Goal: Task Accomplishment & Management: Manage account settings

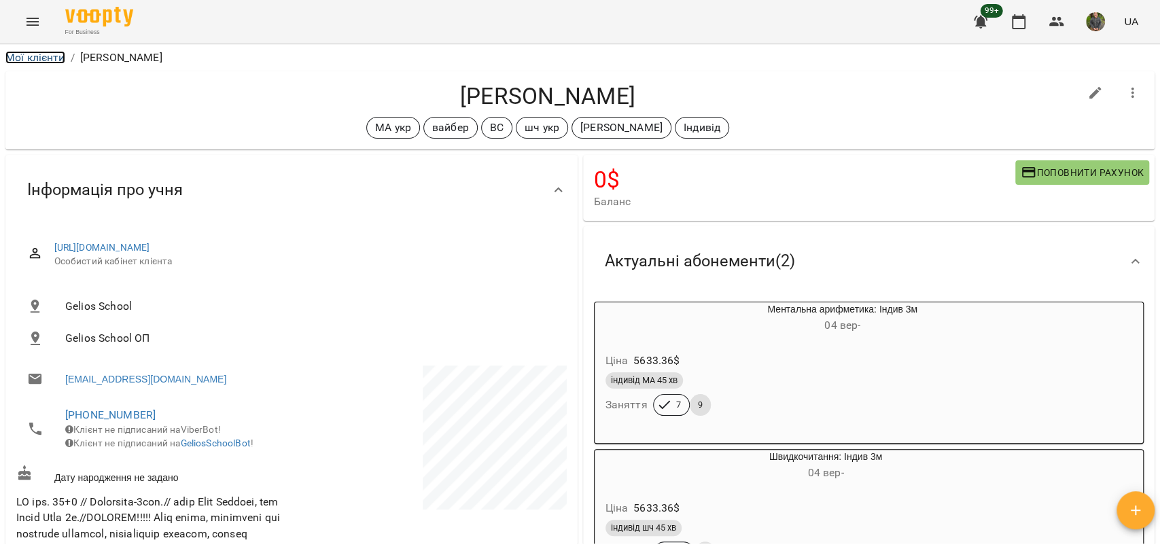
click at [24, 55] on link "Мої клієнти" at bounding box center [35, 57] width 60 height 13
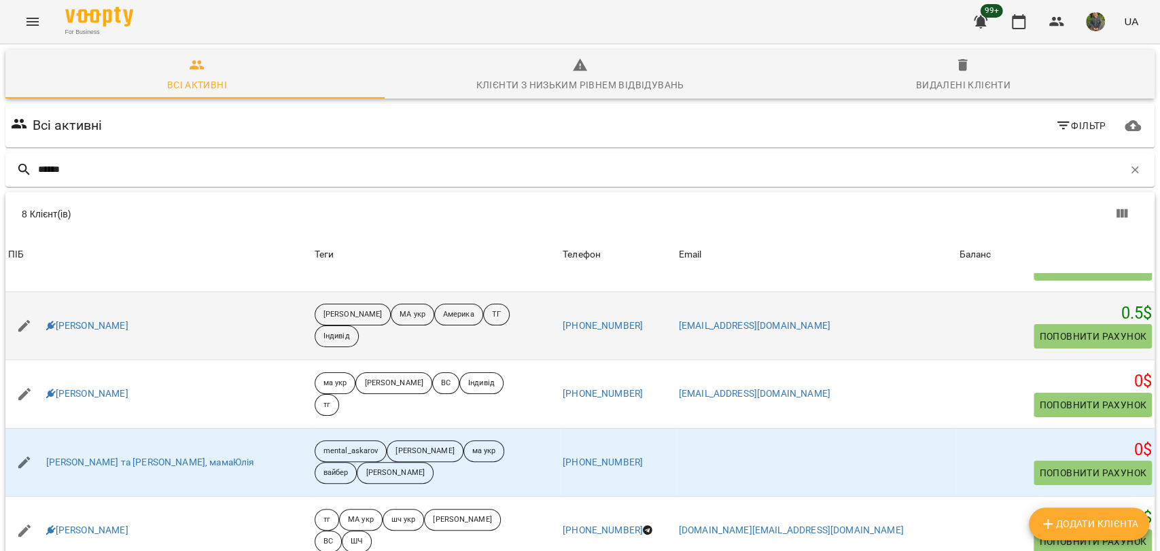
scroll to position [75, 0]
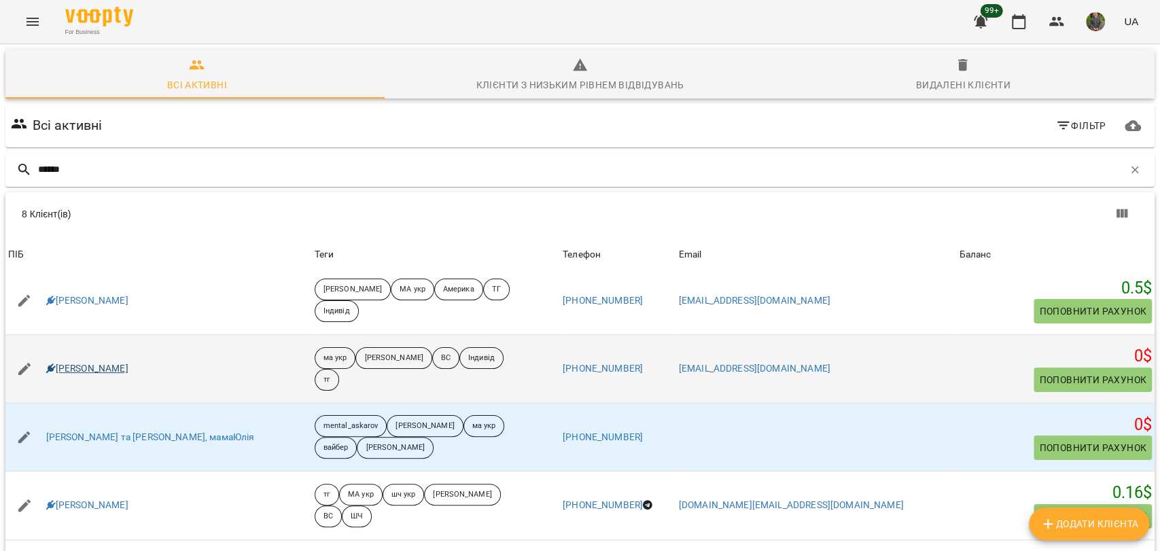
type input "*****"
click at [53, 369] on icon at bounding box center [51, 369] width 10 height 10
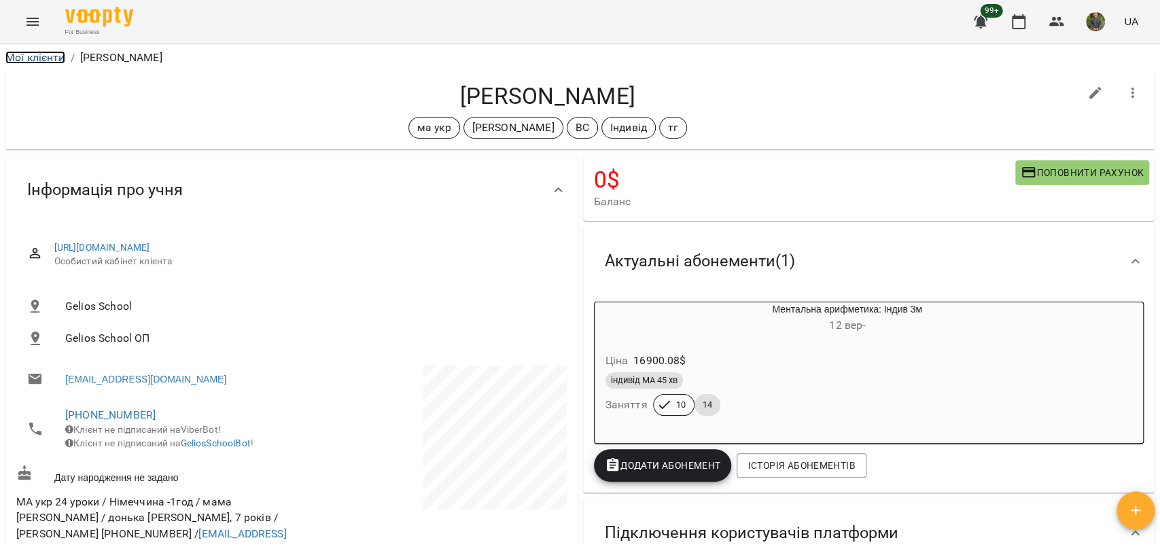
click at [48, 57] on link "Мої клієнти" at bounding box center [35, 57] width 60 height 13
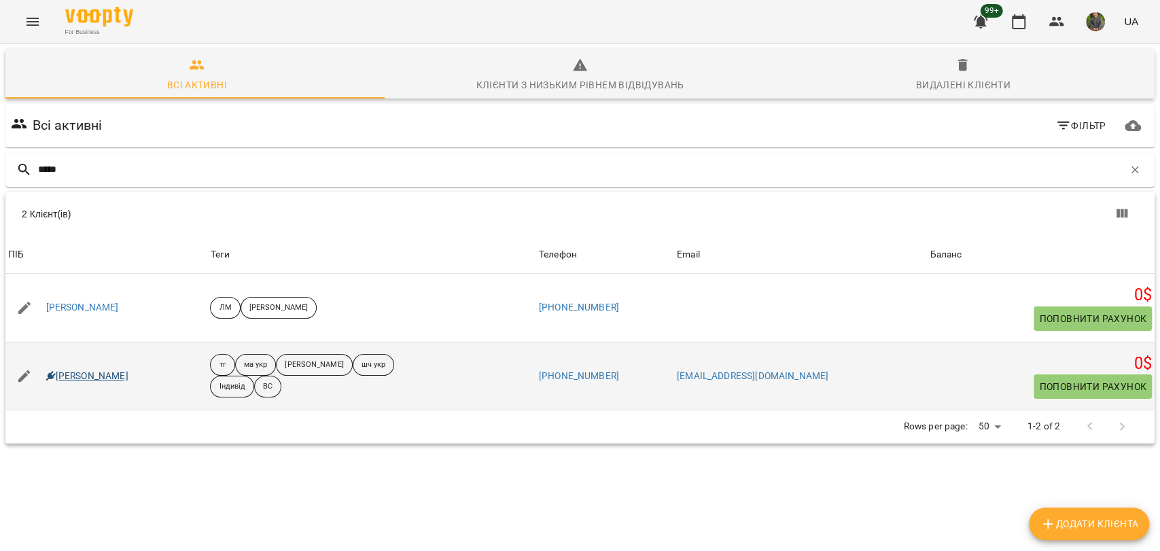
type input "*****"
click at [112, 376] on link "[PERSON_NAME]" at bounding box center [87, 377] width 82 height 14
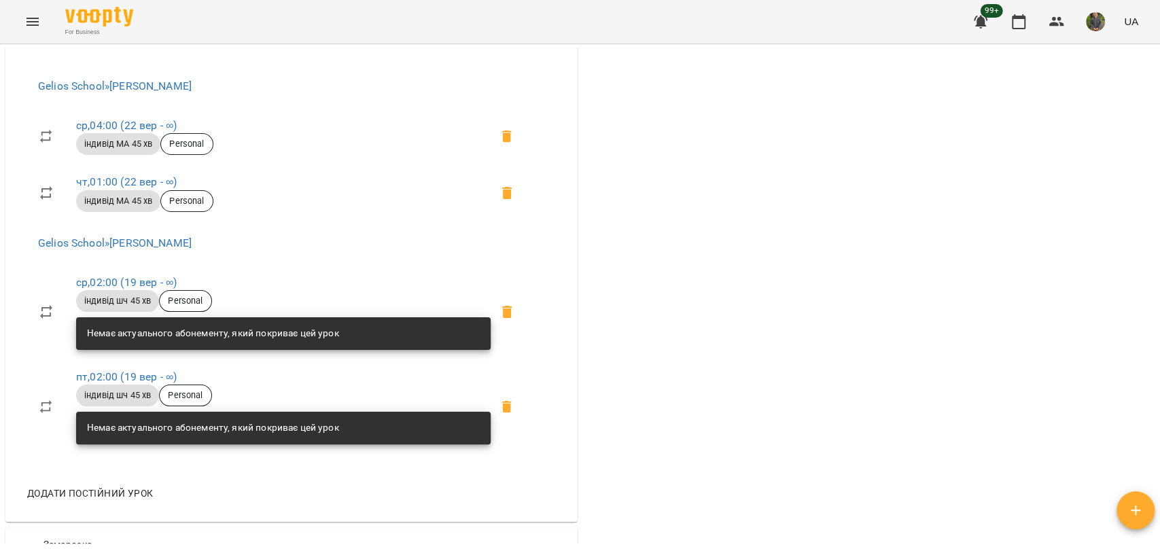
scroll to position [950, 0]
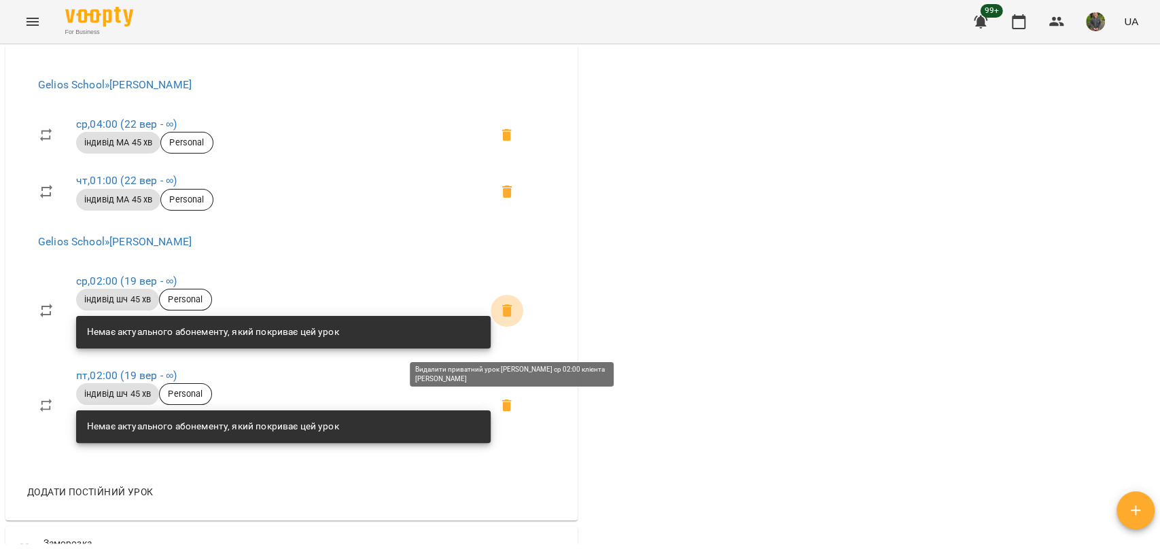
click at [505, 319] on icon at bounding box center [507, 310] width 16 height 16
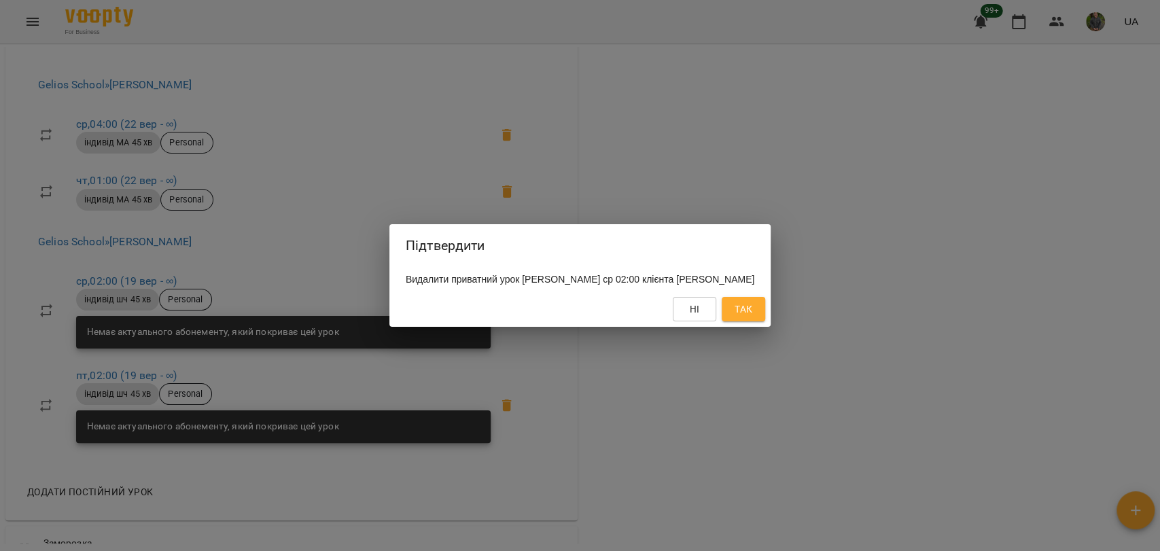
drag, startPoint x: 779, startPoint y: 304, endPoint x: 771, endPoint y: 304, distance: 8.2
click at [771, 304] on div "Ні Так" at bounding box center [579, 308] width 381 height 35
click at [765, 308] on button "Так" at bounding box center [743, 309] width 43 height 24
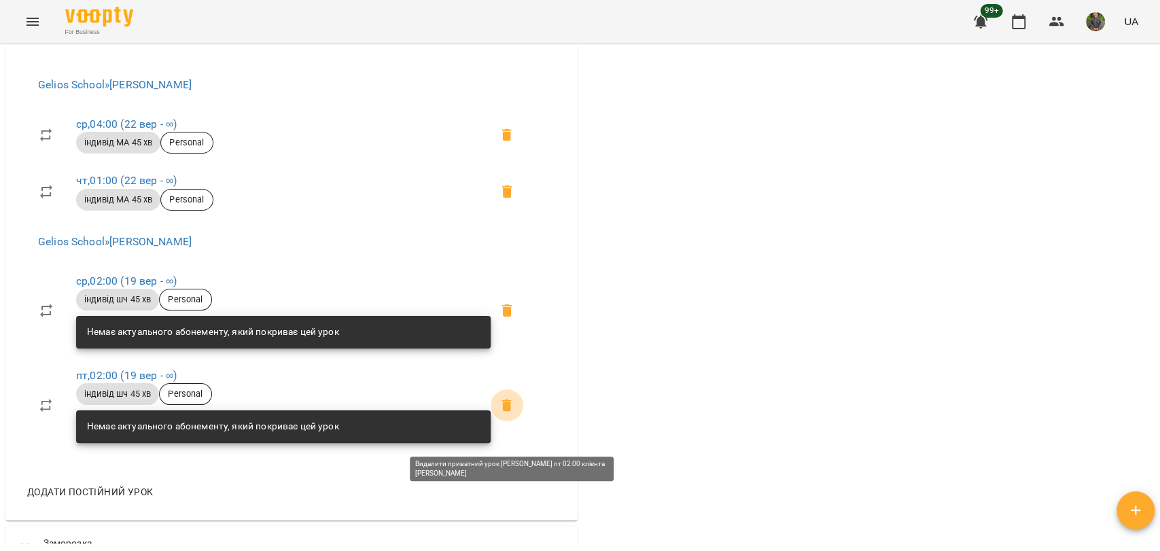
click at [507, 422] on span at bounding box center [507, 405] width 33 height 33
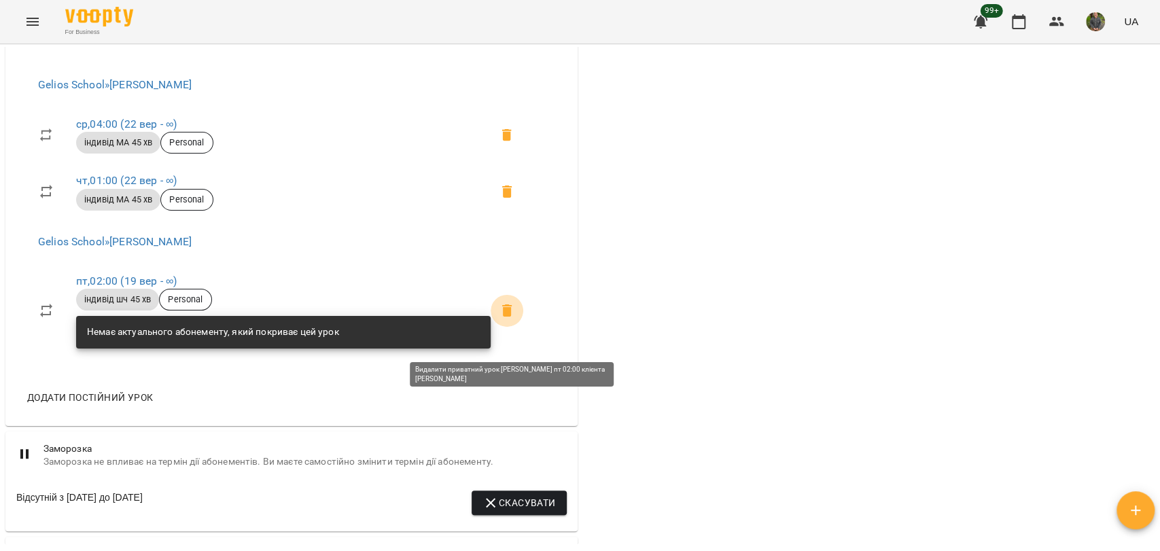
click at [515, 319] on icon at bounding box center [507, 310] width 16 height 16
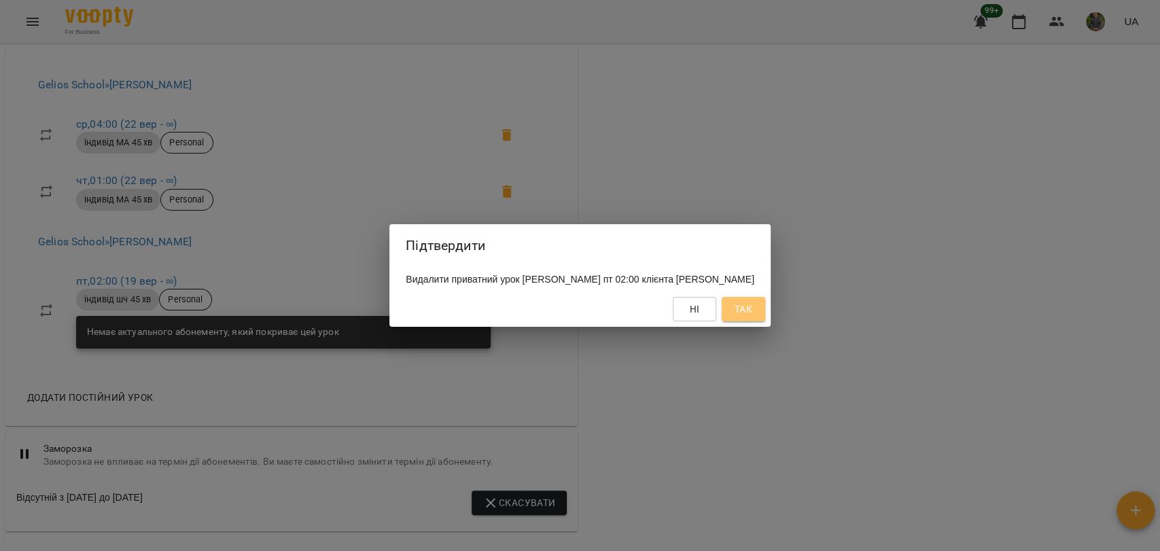
click at [743, 311] on button "Так" at bounding box center [743, 309] width 43 height 24
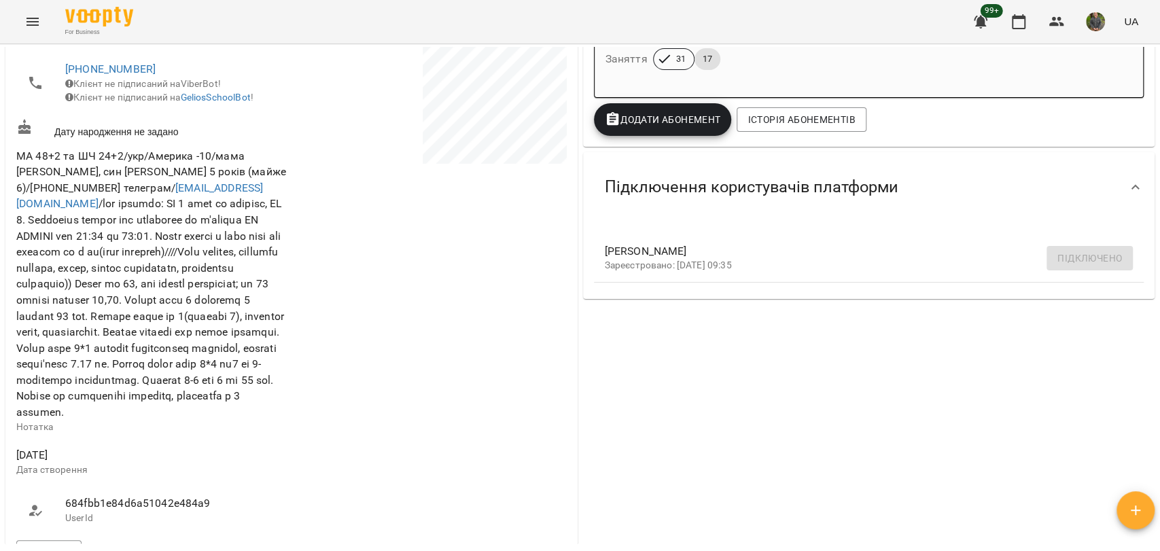
scroll to position [0, 0]
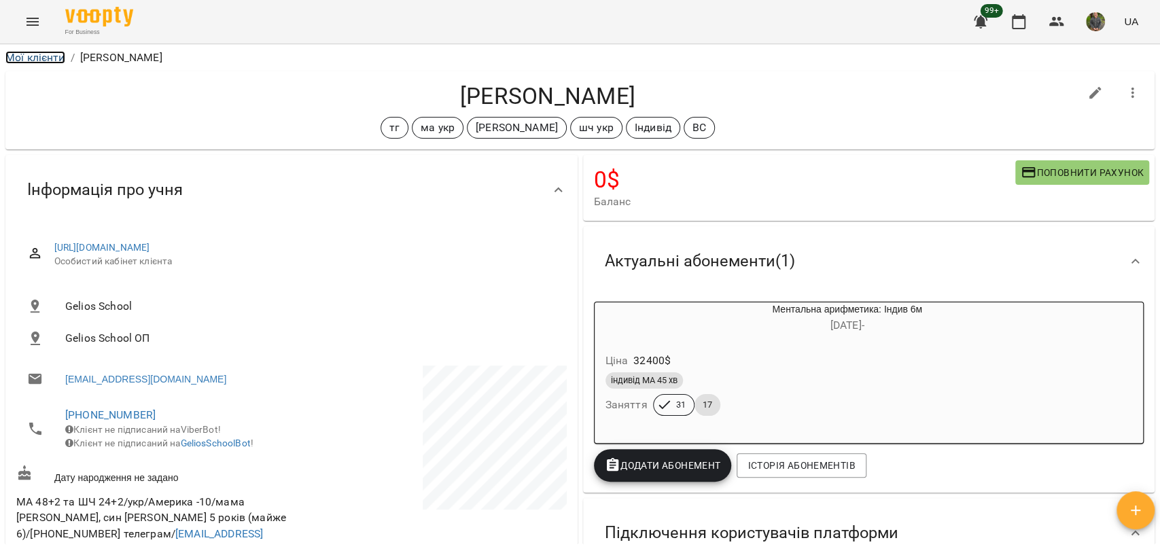
click at [48, 54] on link "Мої клієнти" at bounding box center [35, 57] width 60 height 13
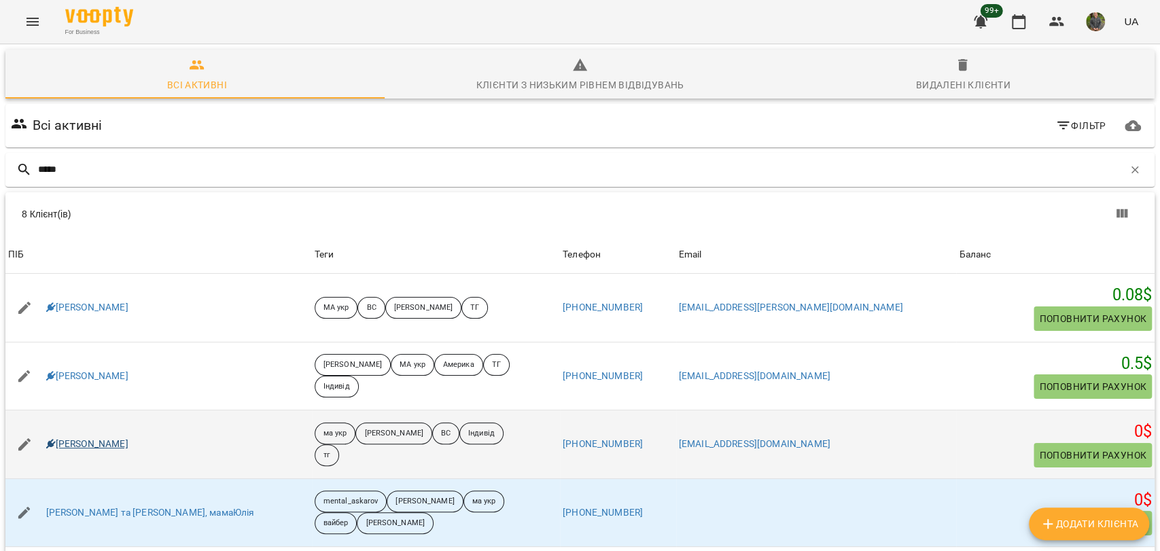
type input "*****"
click at [98, 446] on link "[PERSON_NAME]" at bounding box center [87, 445] width 82 height 14
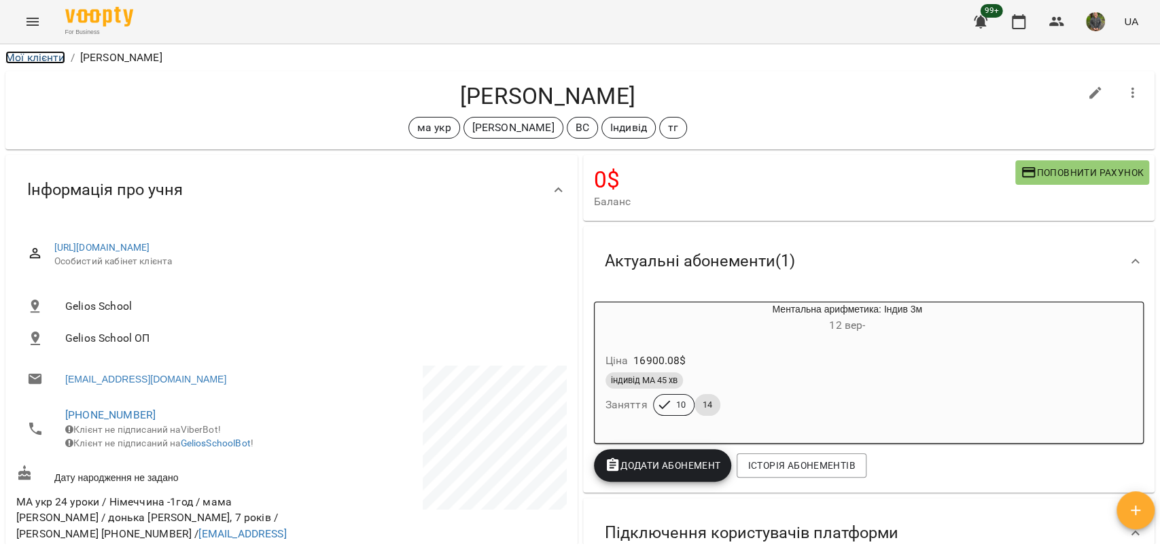
click at [22, 56] on link "Мої клієнти" at bounding box center [35, 57] width 60 height 13
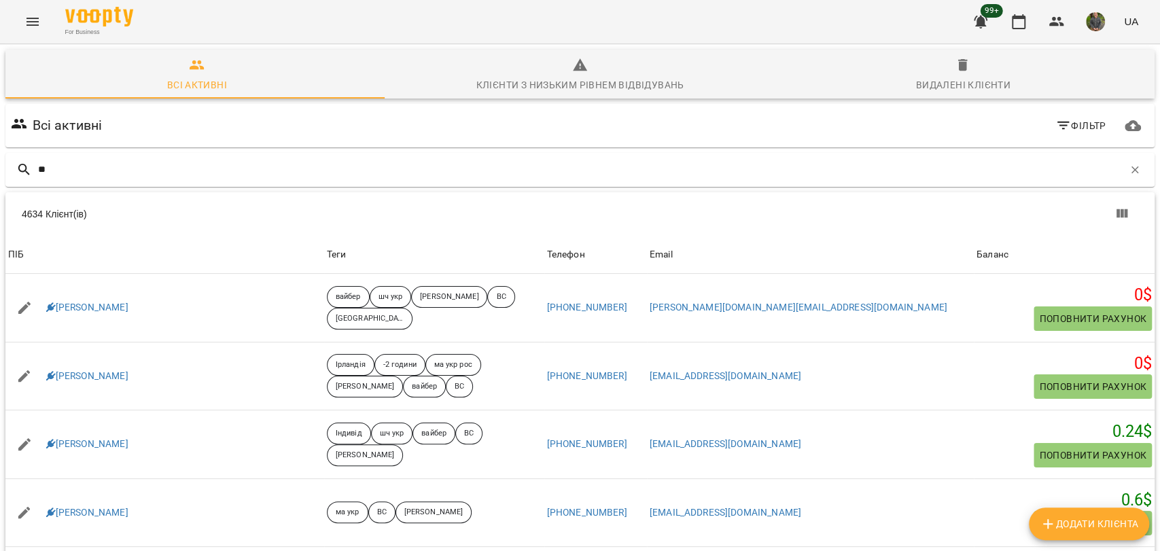
type input "*"
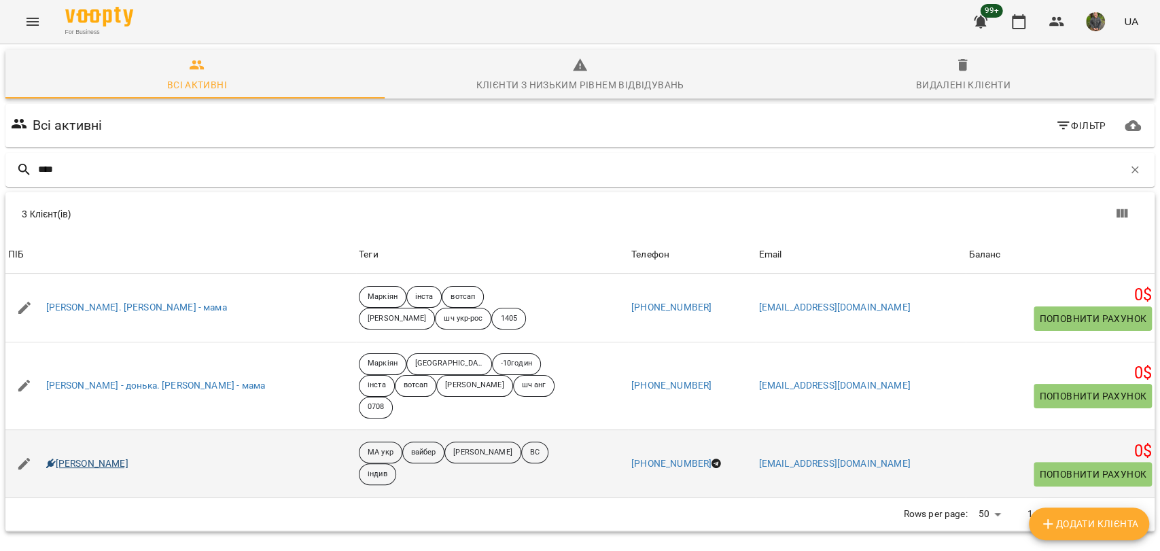
type input "****"
click at [103, 457] on link "[PERSON_NAME]" at bounding box center [87, 464] width 82 height 14
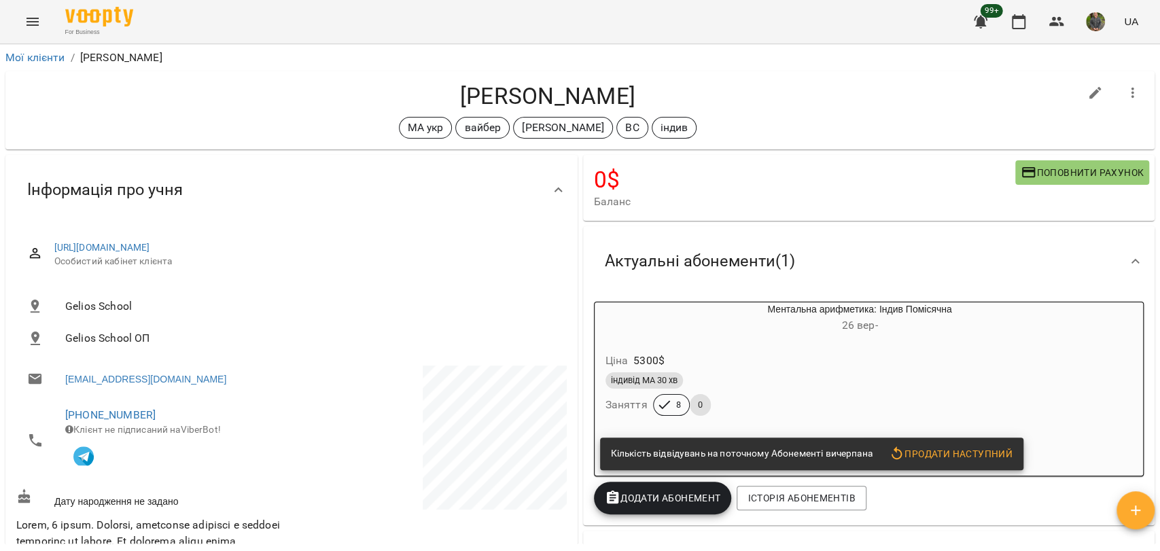
click at [739, 364] on div "Ціна 5300 $" at bounding box center [827, 361] width 449 height 24
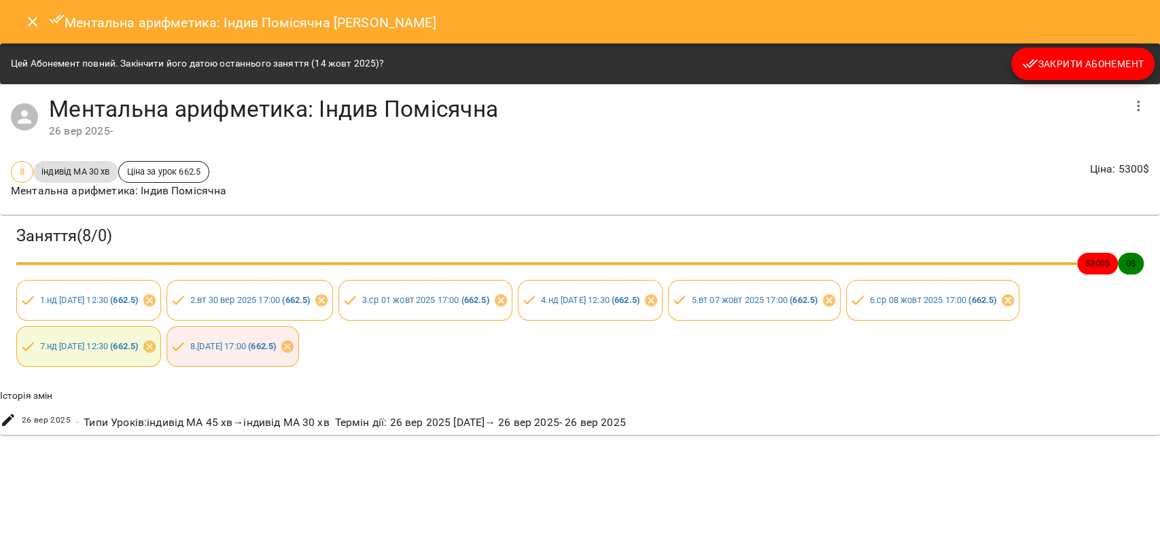
drag, startPoint x: 1134, startPoint y: 71, endPoint x: 1132, endPoint y: 77, distance: 7.1
click at [1132, 77] on button "Закрити Абонемент" at bounding box center [1082, 64] width 143 height 33
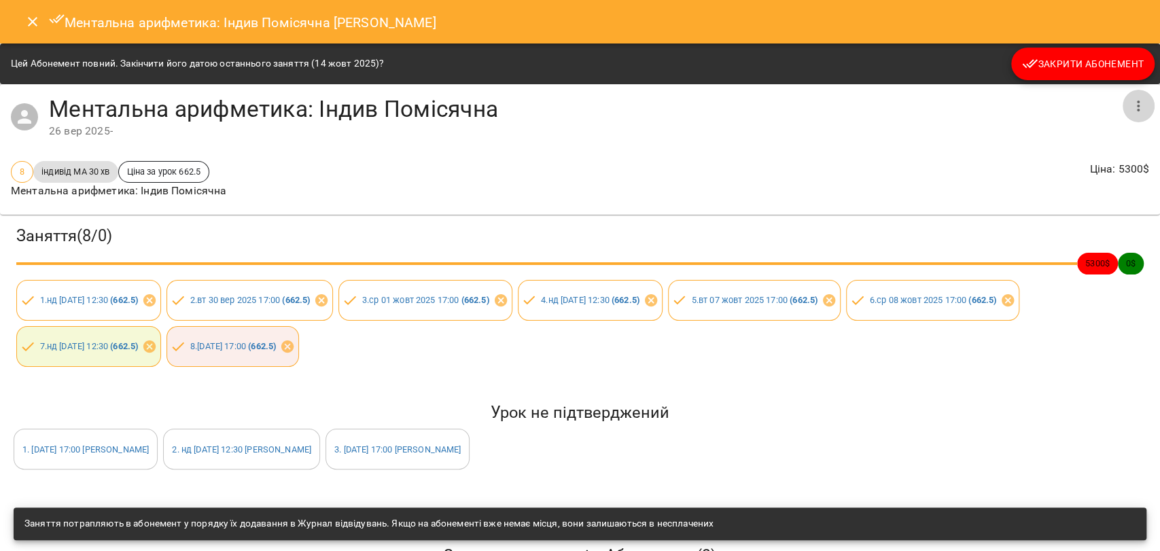
click at [1131, 105] on icon "button" at bounding box center [1138, 106] width 16 height 16
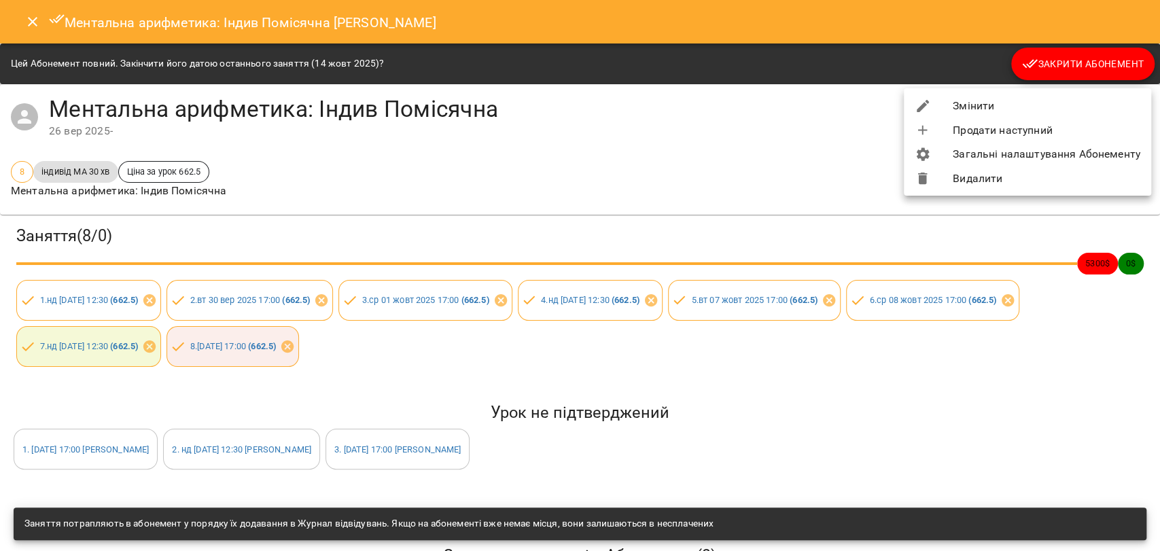
click at [970, 104] on li "Змінити" at bounding box center [1027, 106] width 247 height 24
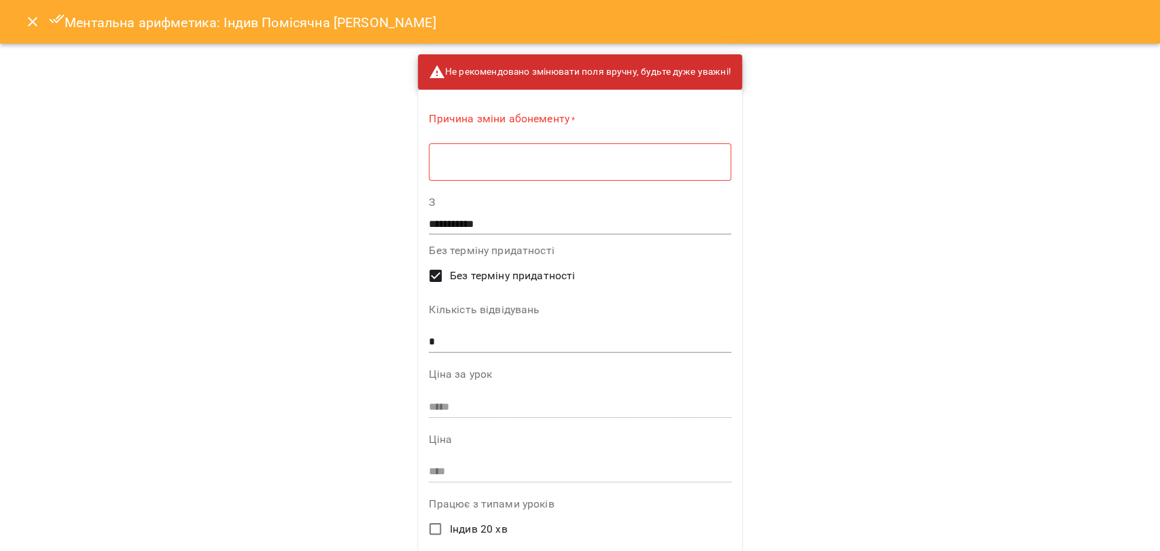
click at [655, 167] on textarea at bounding box center [579, 162] width 283 height 13
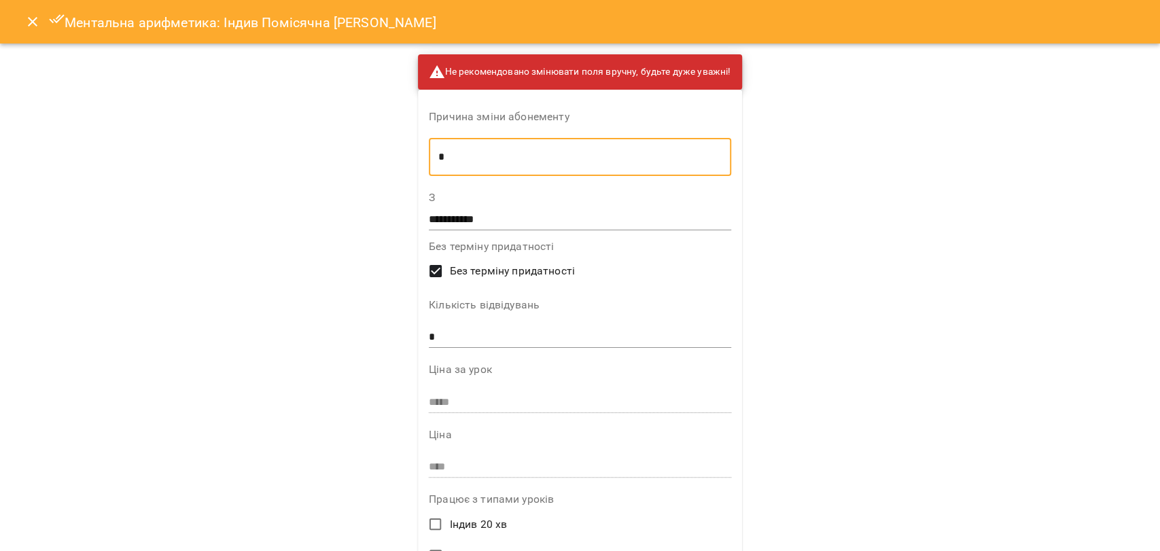
type textarea "*"
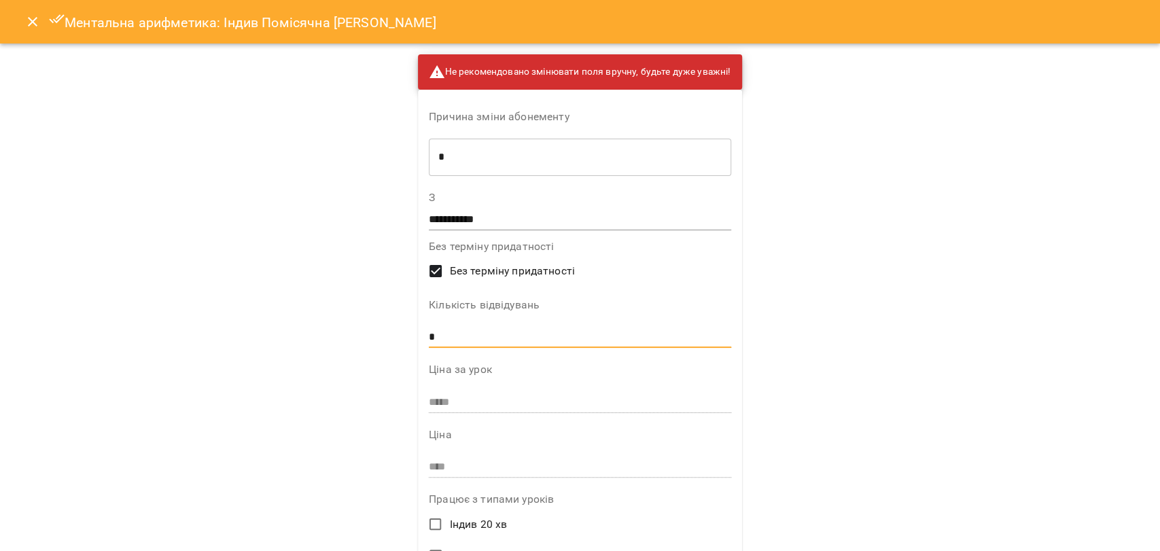
drag, startPoint x: 554, startPoint y: 331, endPoint x: 261, endPoint y: 343, distance: 293.8
click at [261, 343] on div "**********" at bounding box center [580, 275] width 1160 height 551
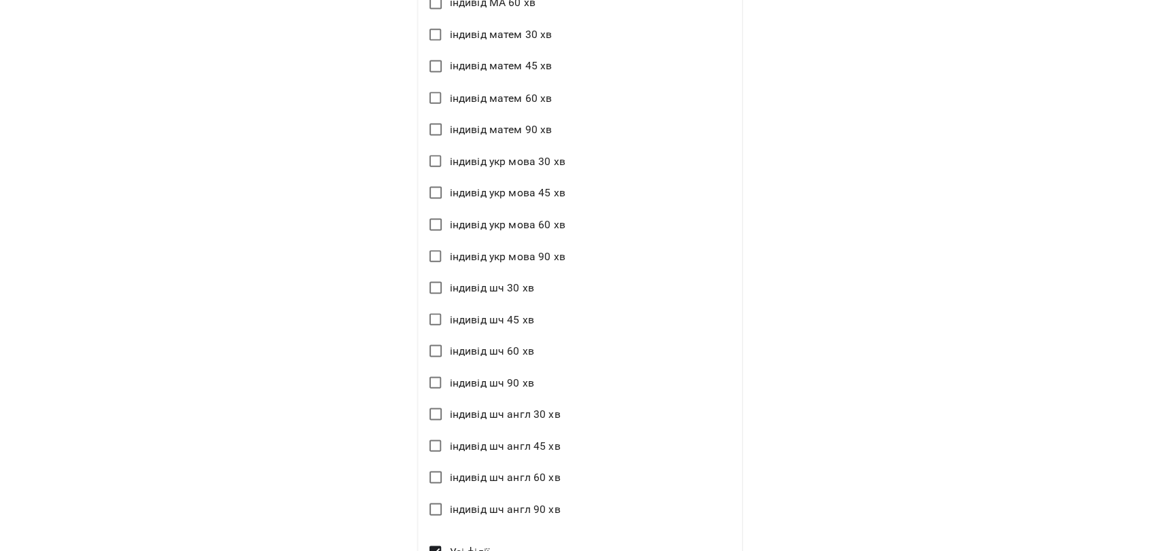
scroll to position [1794, 0]
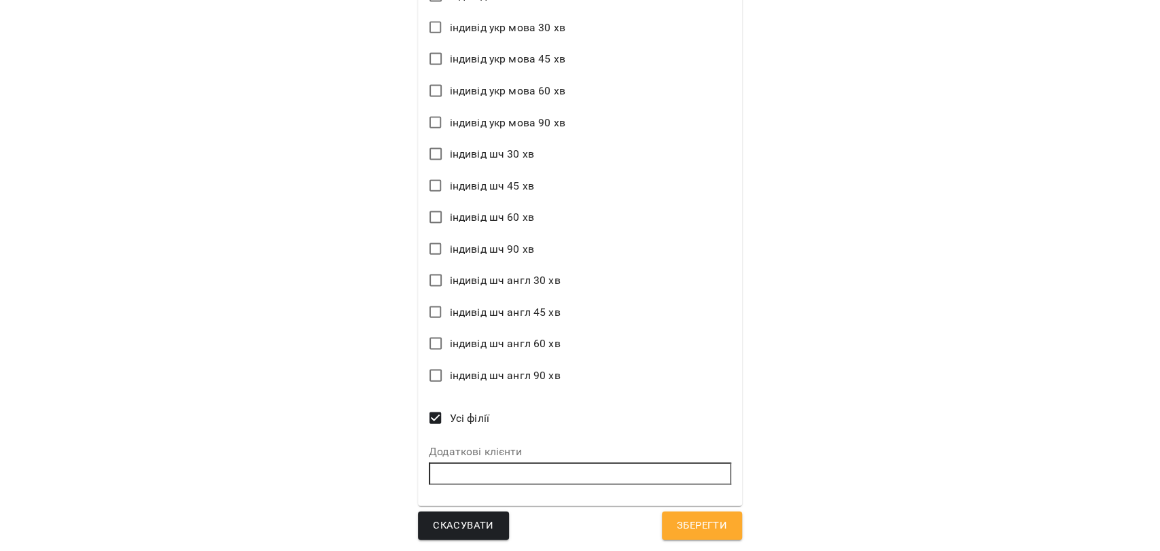
type input "**"
click at [694, 536] on button "Зберегти" at bounding box center [702, 526] width 80 height 29
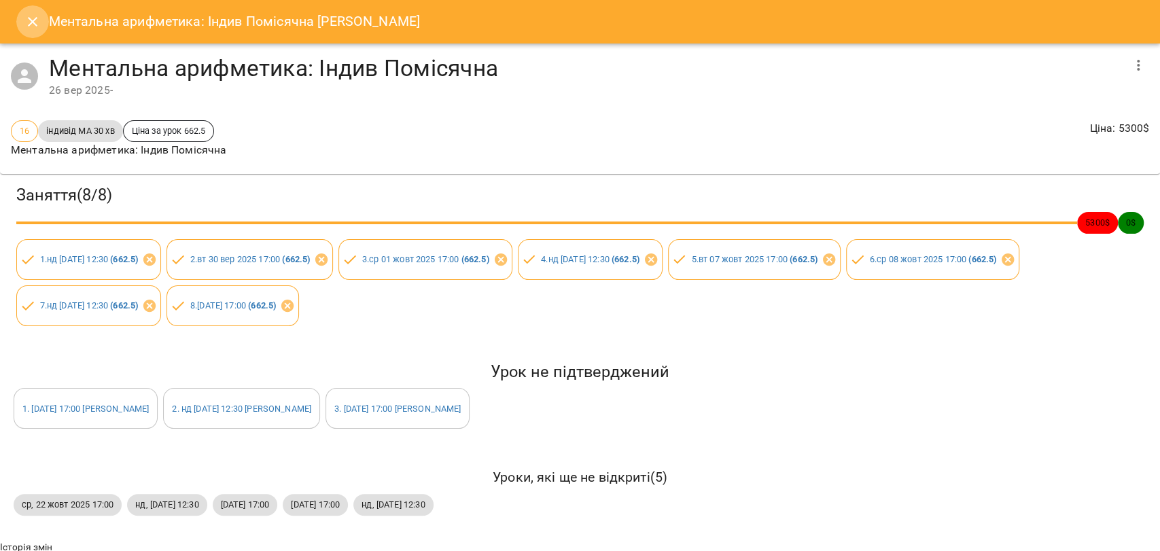
click at [43, 15] on button "Close" at bounding box center [32, 21] width 33 height 33
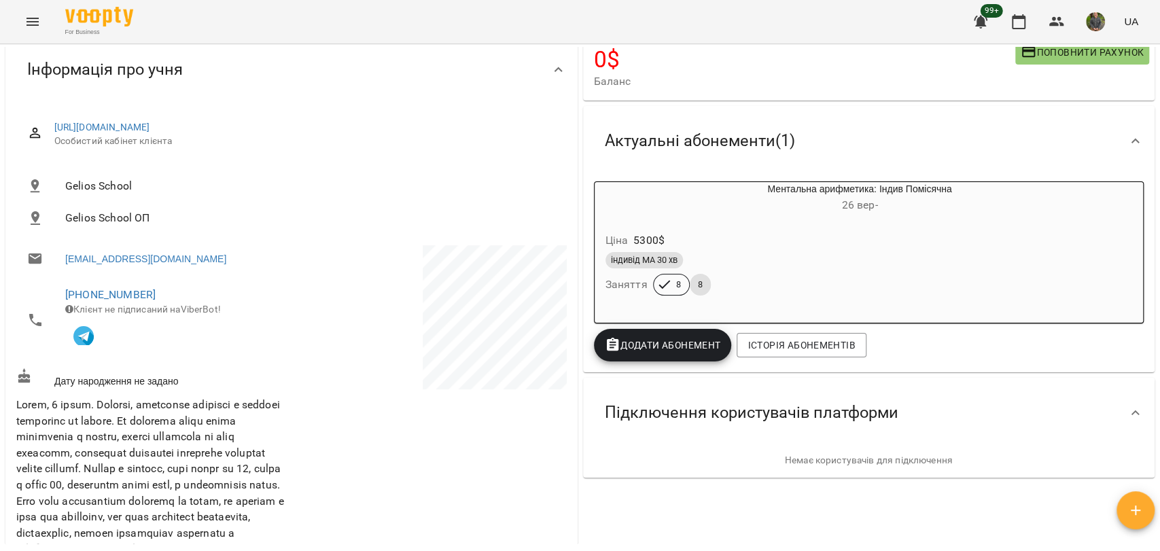
scroll to position [0, 0]
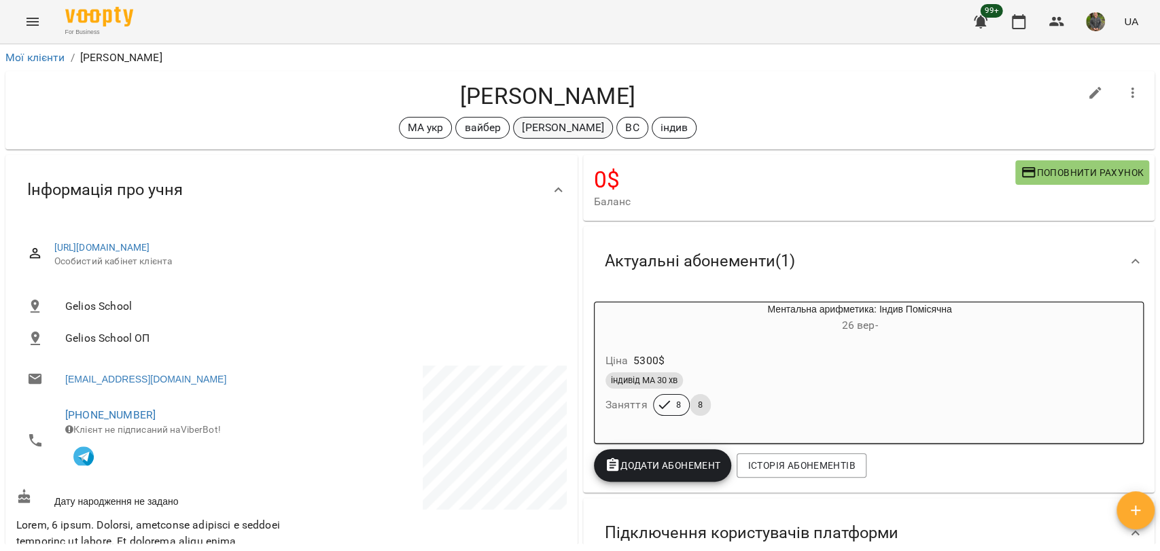
click at [536, 135] on p "[PERSON_NAME]" at bounding box center [563, 128] width 82 height 16
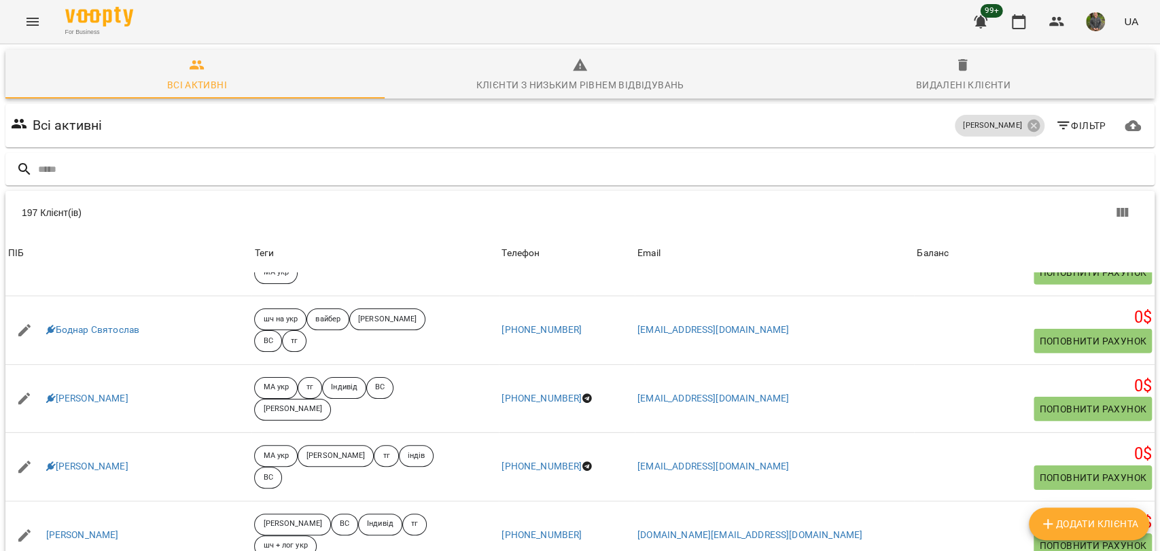
scroll to position [2869, 0]
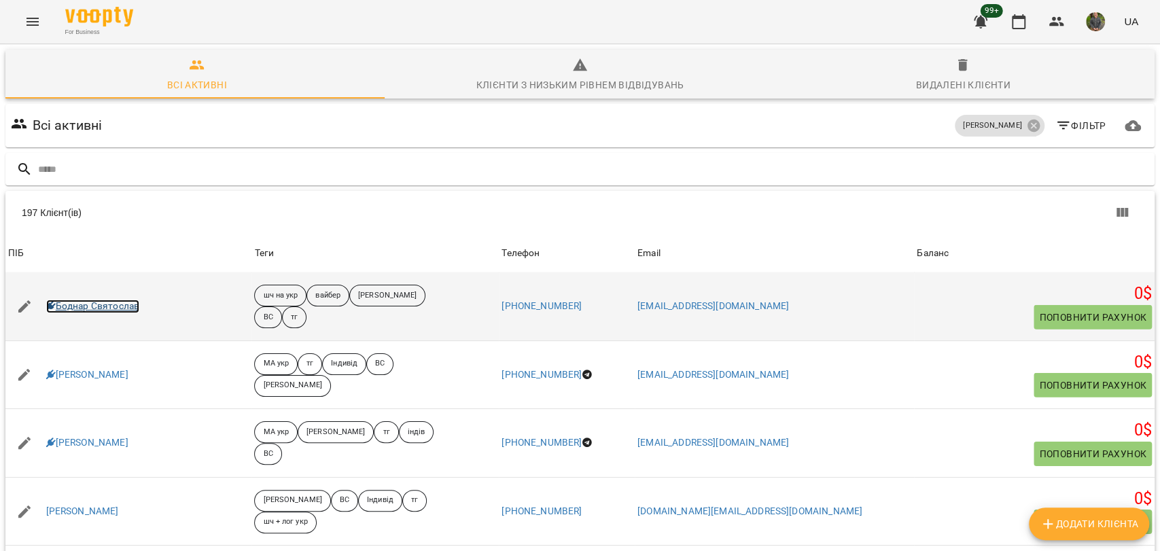
click at [126, 308] on link "Боднар Святослав" at bounding box center [93, 307] width 94 height 14
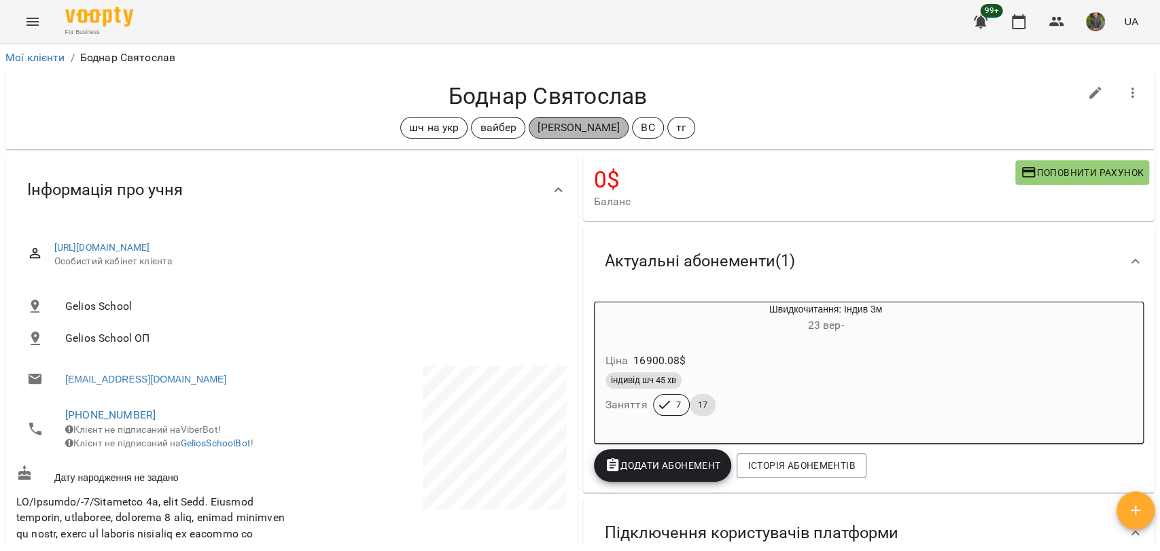
click at [590, 134] on p "[PERSON_NAME]" at bounding box center [578, 128] width 82 height 16
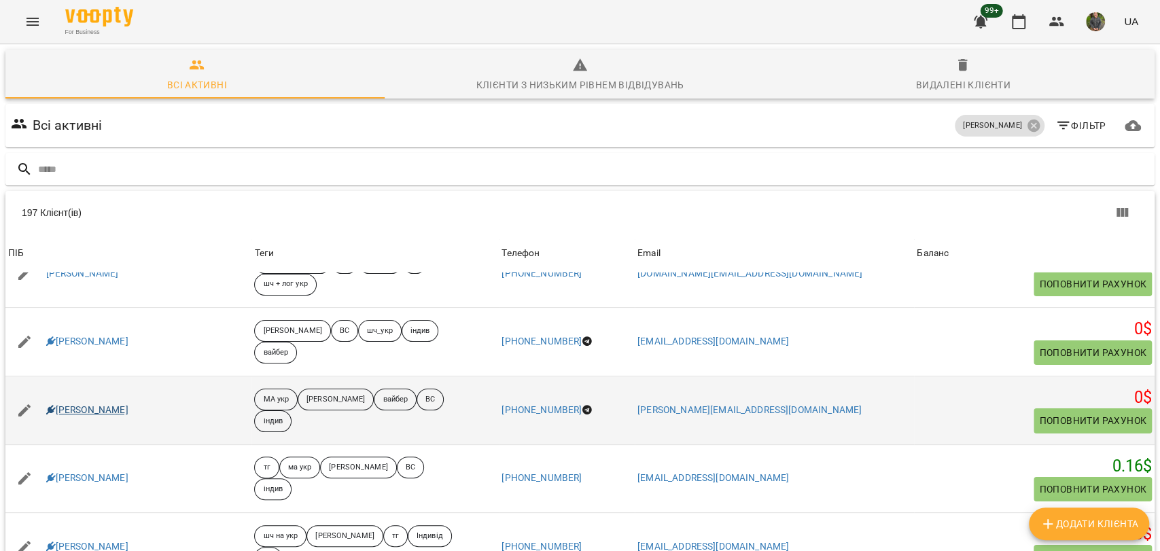
scroll to position [3109, 0]
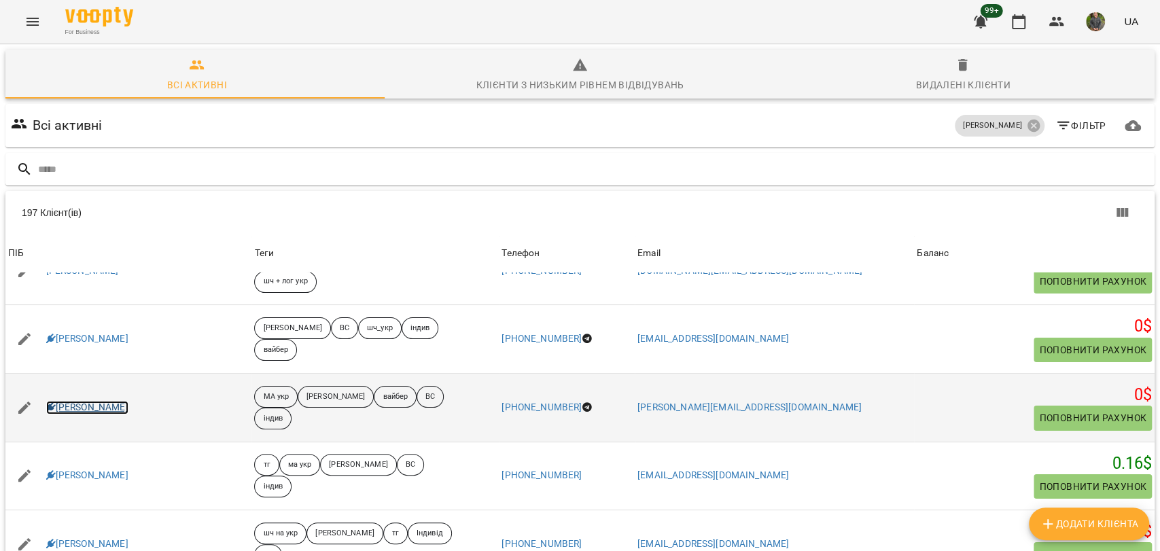
click at [89, 401] on link "[PERSON_NAME]" at bounding box center [87, 408] width 82 height 14
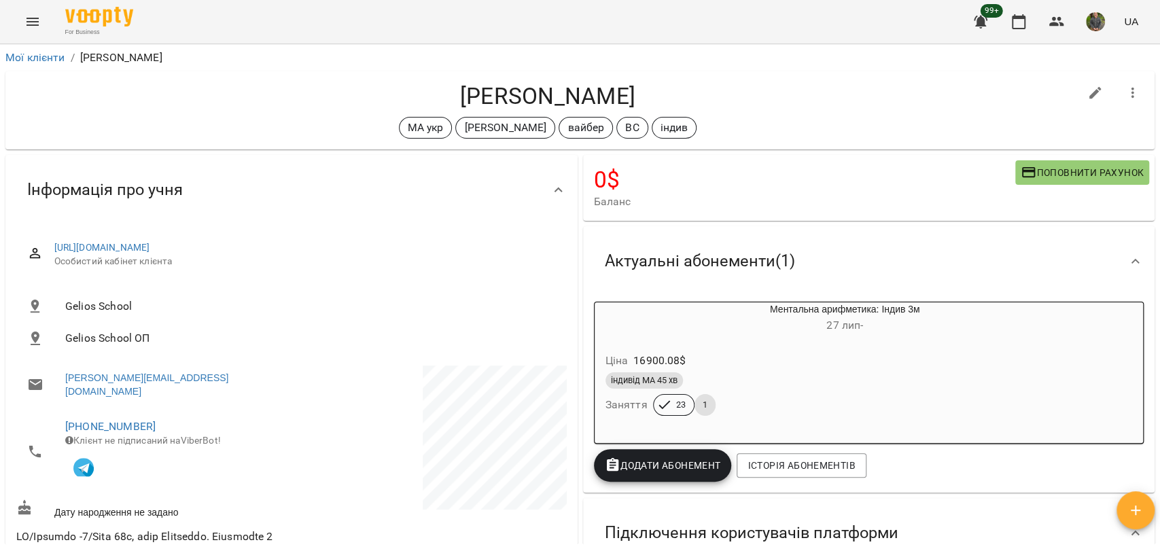
click at [33, 65] on li "Мої клієнти" at bounding box center [35, 58] width 60 height 16
click at [43, 55] on link "Мої клієнти" at bounding box center [35, 57] width 60 height 13
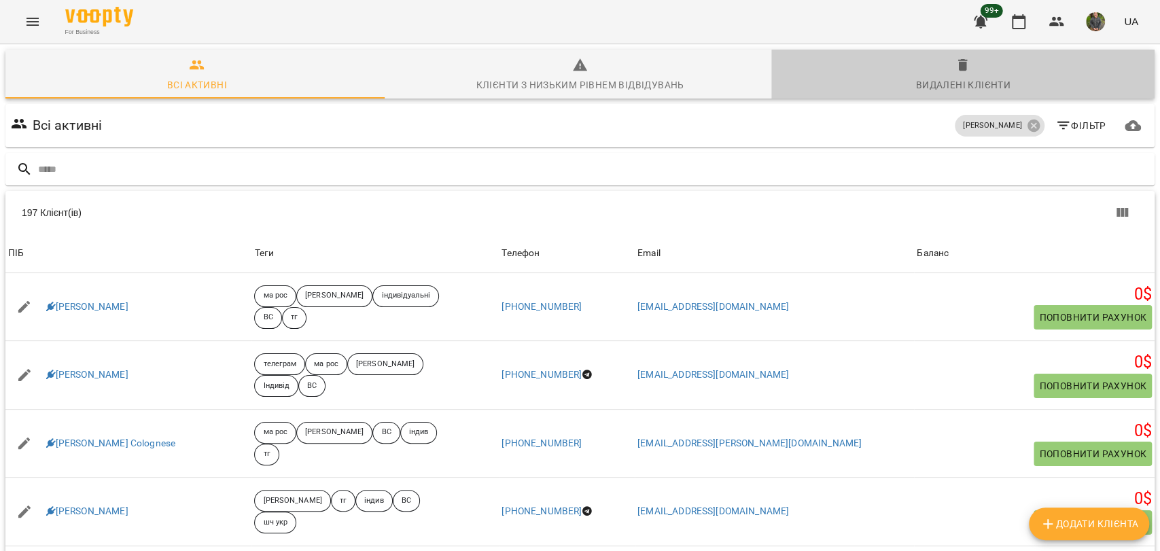
click at [995, 83] on div "Видалені клієнти" at bounding box center [963, 85] width 94 height 16
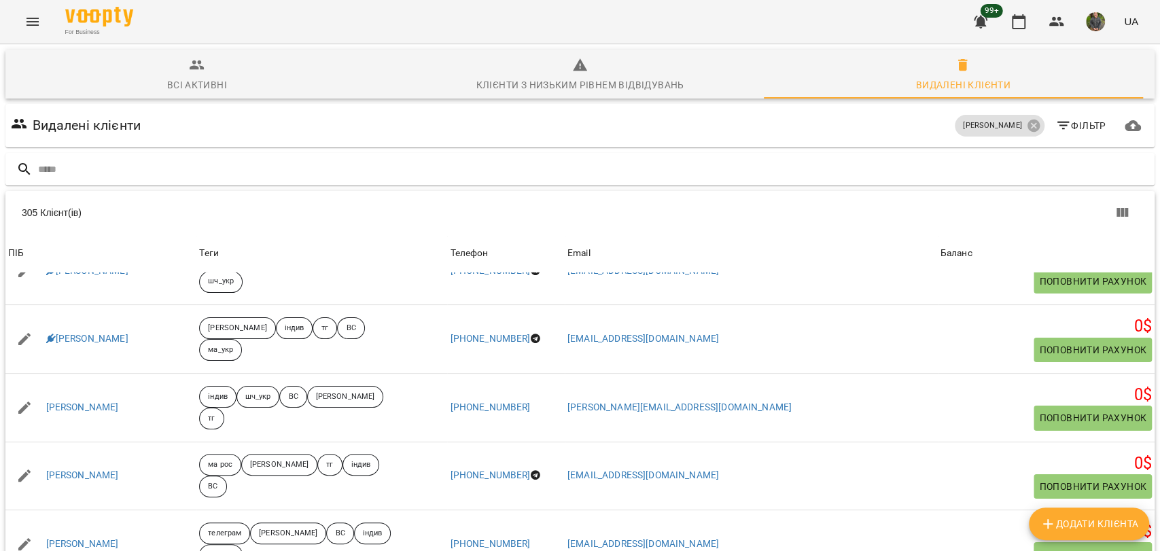
scroll to position [43, 0]
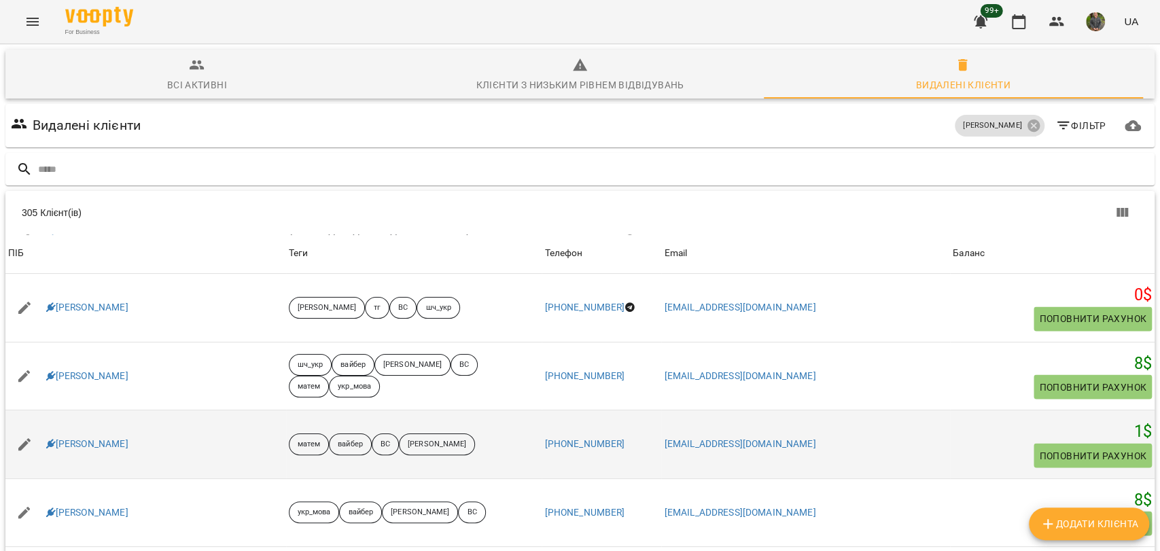
scroll to position [1736, 0]
